Goal: Complete application form

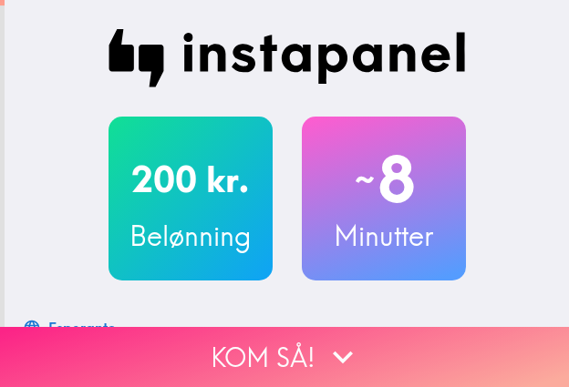
drag, startPoint x: 180, startPoint y: 350, endPoint x: 185, endPoint y: 337, distance: 13.6
click at [180, 348] on button "Kom så!" at bounding box center [284, 357] width 569 height 60
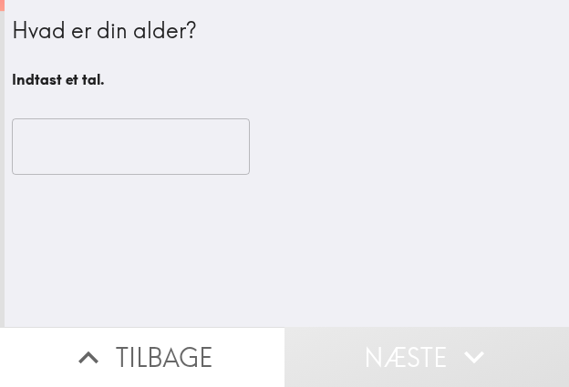
click at [131, 158] on input "number" at bounding box center [131, 147] width 238 height 57
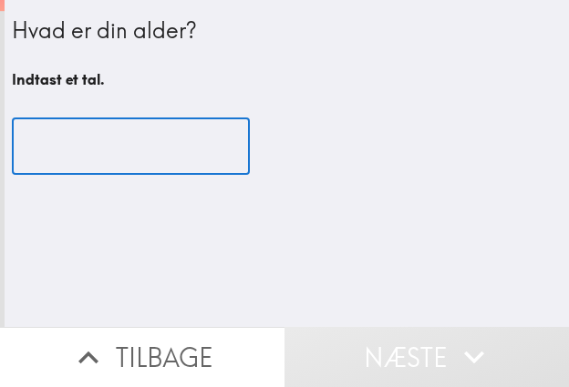
paste input "35"
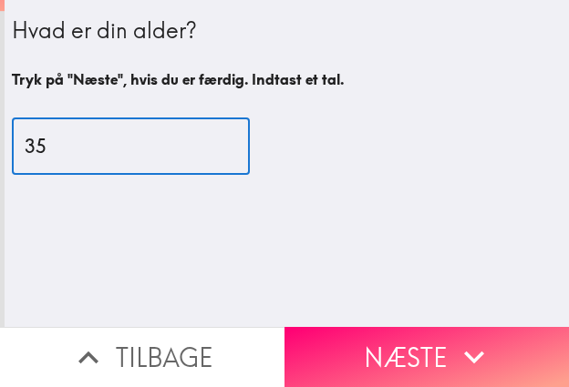
type input "35"
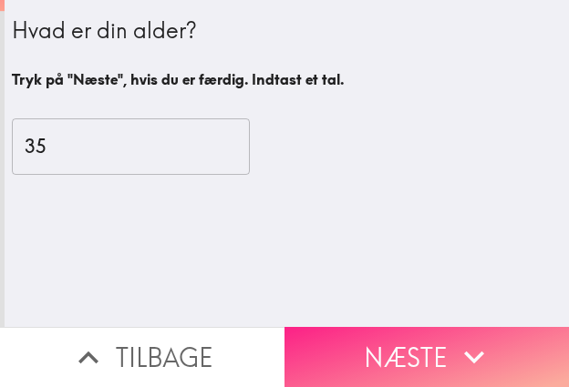
click at [402, 336] on button "Næste" at bounding box center [426, 357] width 284 height 60
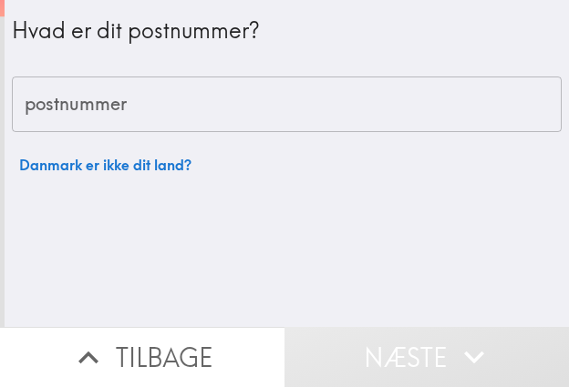
click at [55, 91] on div "postnummer postnummer" at bounding box center [287, 105] width 550 height 57
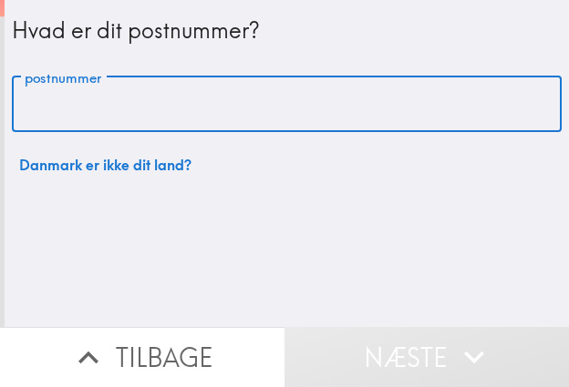
paste input "2770"
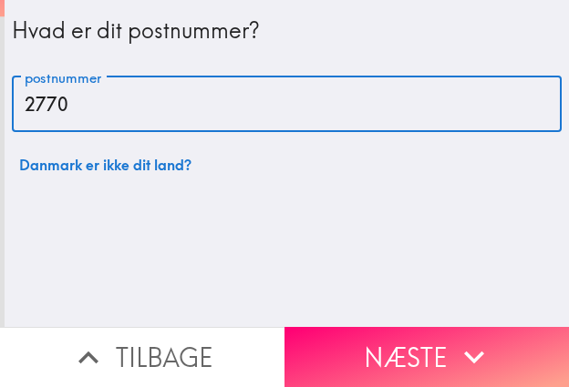
type input "2770"
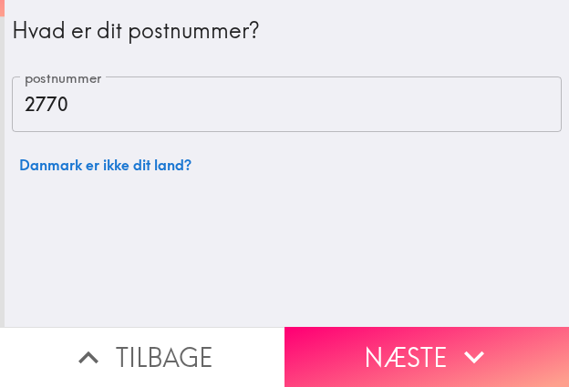
drag, startPoint x: 358, startPoint y: 328, endPoint x: 384, endPoint y: 314, distance: 29.4
click at [358, 327] on button "Næste" at bounding box center [426, 357] width 284 height 60
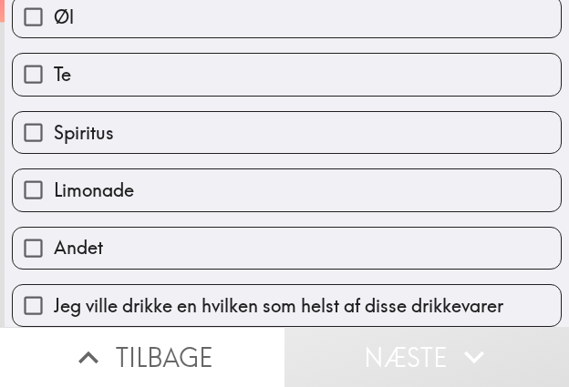
scroll to position [608, 0]
click at [437, 300] on span "Jeg ville drikke en hvilken som helst af disse drikkevarer" at bounding box center [278, 307] width 449 height 26
click at [54, 300] on input "Jeg ville drikke en hvilken som helst af disse drikkevarer" at bounding box center [33, 305] width 41 height 41
checkbox input "true"
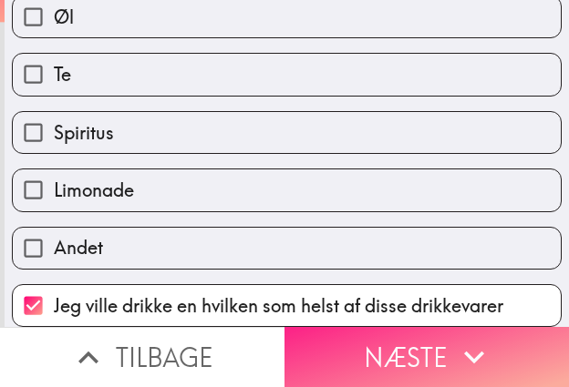
click at [402, 327] on button "Næste" at bounding box center [426, 357] width 284 height 60
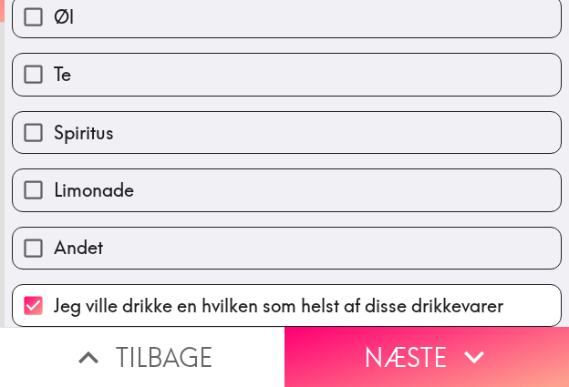
scroll to position [262, 0]
